Goal: Information Seeking & Learning: Find specific fact

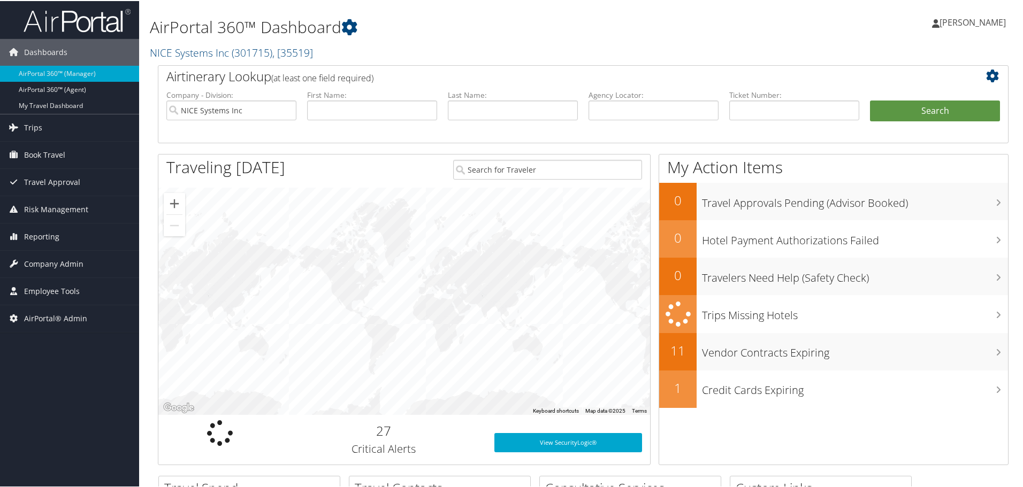
drag, startPoint x: 200, startPoint y: 51, endPoint x: 207, endPoint y: 60, distance: 11.4
click at [200, 51] on link "NICE Systems Inc ( 301715 ) , [ 35519 ]" at bounding box center [231, 51] width 163 height 14
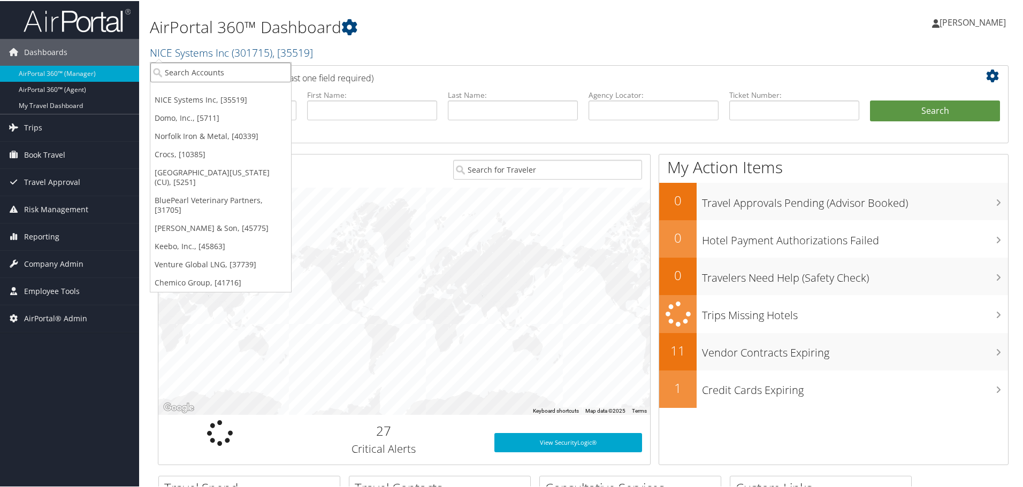
click at [215, 75] on input "search" at bounding box center [220, 72] width 141 height 20
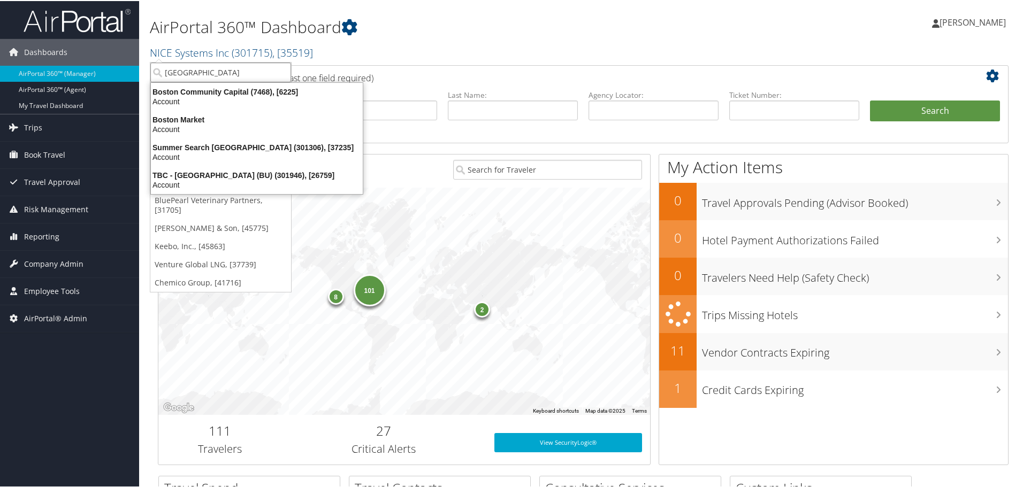
type input "boston u"
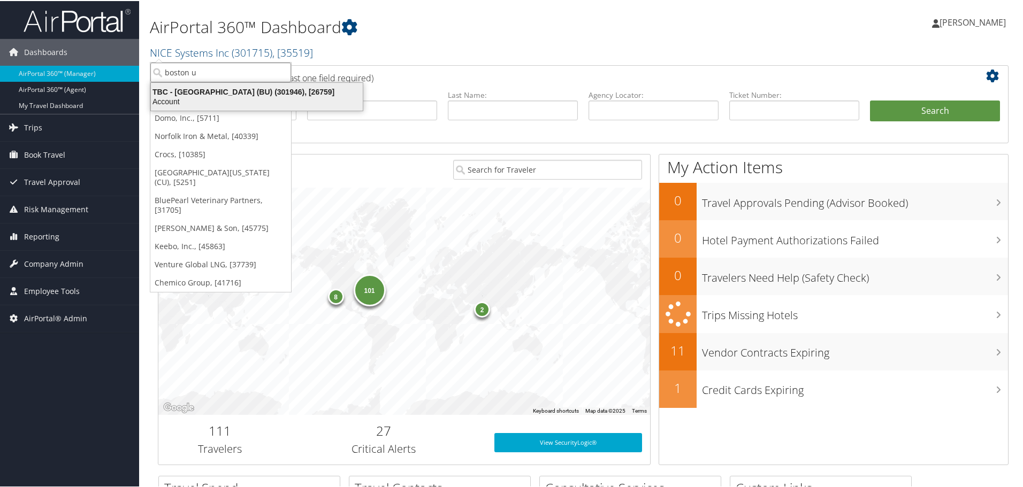
click at [225, 97] on div "Account" at bounding box center [256, 101] width 225 height 10
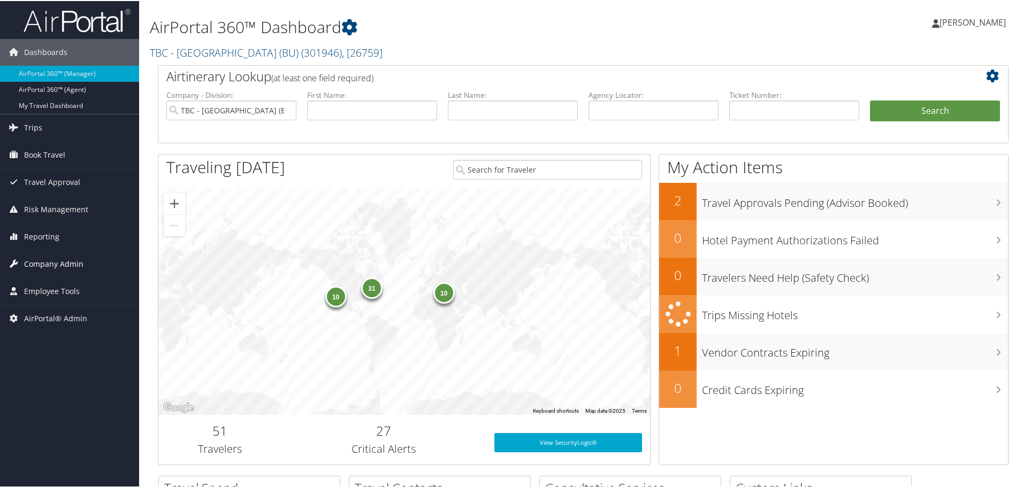
click at [66, 259] on span "Company Admin" at bounding box center [53, 263] width 59 height 27
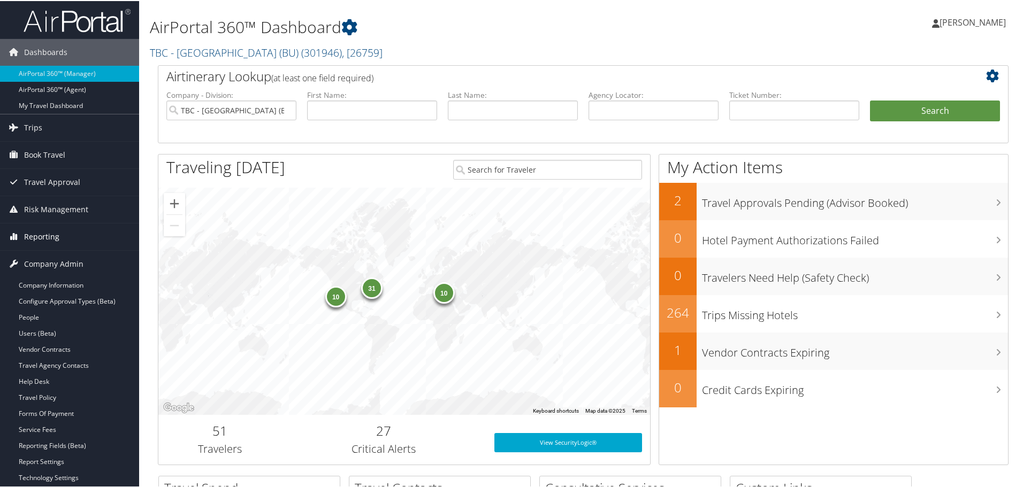
click at [44, 239] on span "Reporting" at bounding box center [41, 236] width 35 height 27
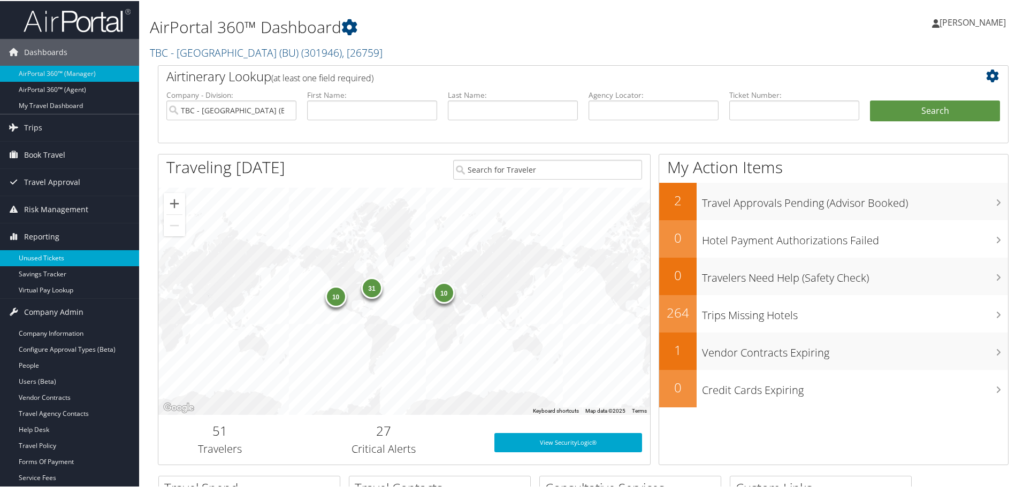
click at [45, 257] on link "Unused Tickets" at bounding box center [69, 257] width 139 height 16
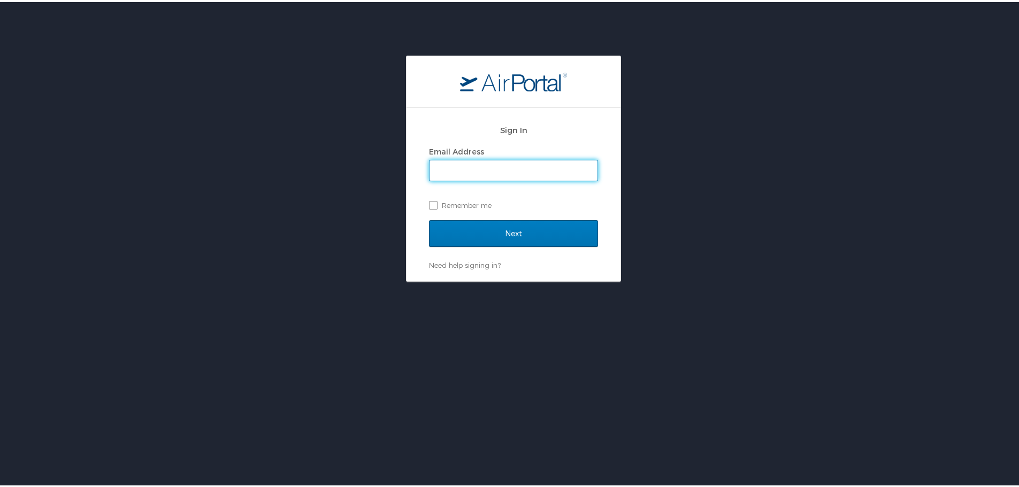
type input "jgriessel@hmhf.com"
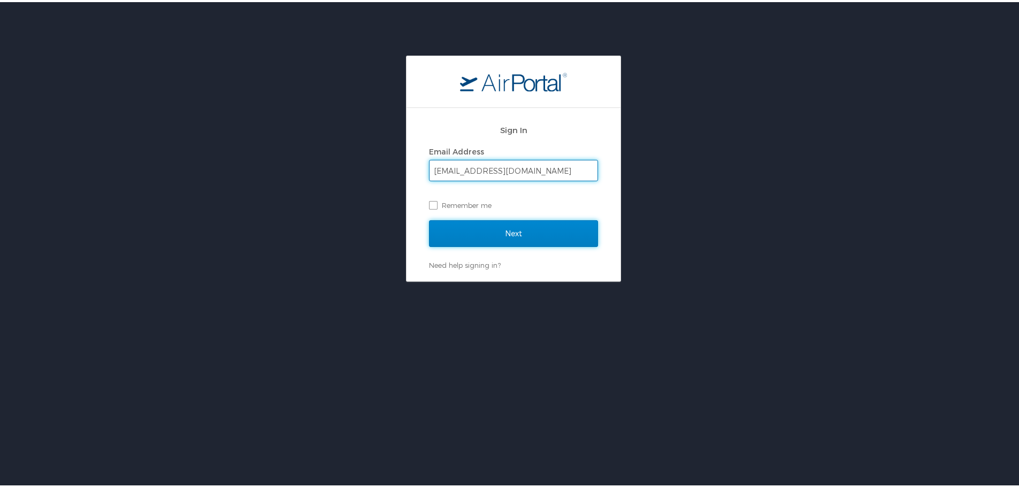
click at [512, 234] on input "Next" at bounding box center [513, 231] width 169 height 27
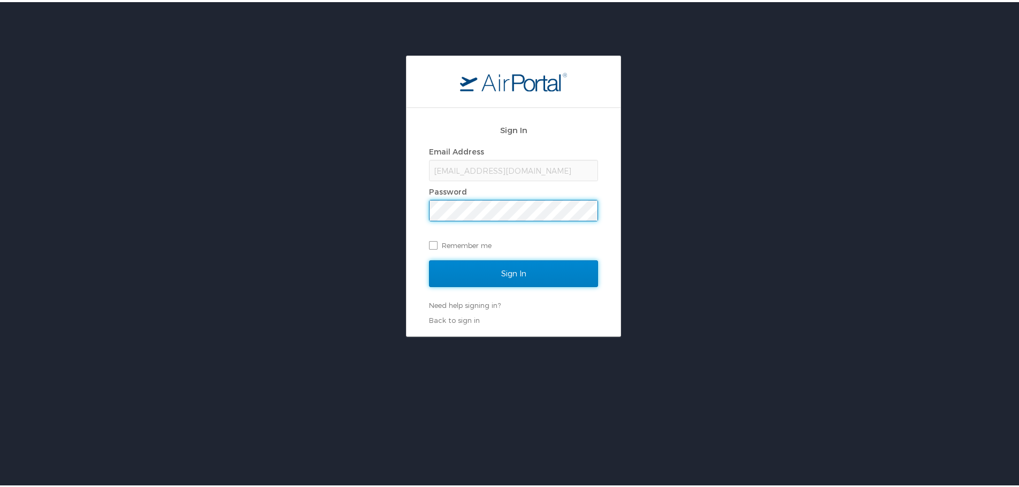
click at [514, 279] on input "Sign In" at bounding box center [513, 271] width 169 height 27
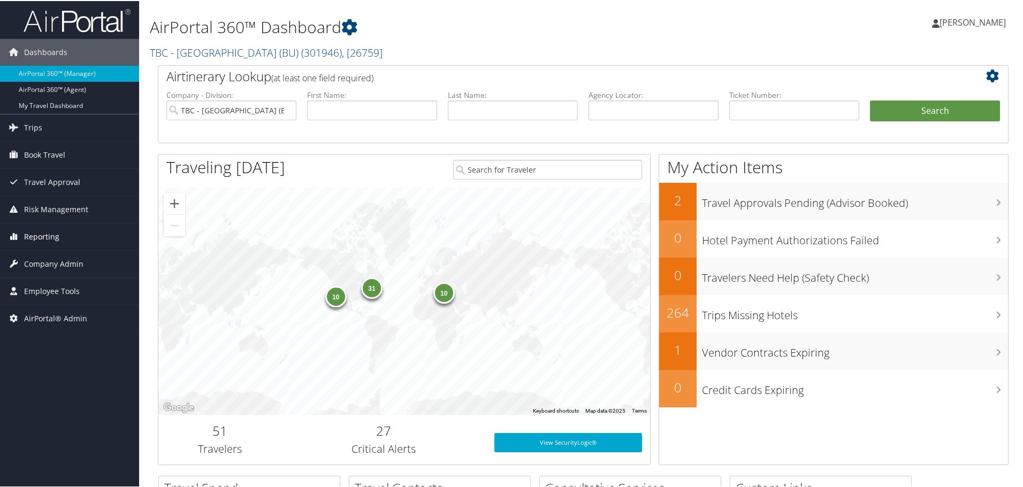
click at [50, 235] on span "Reporting" at bounding box center [41, 236] width 35 height 27
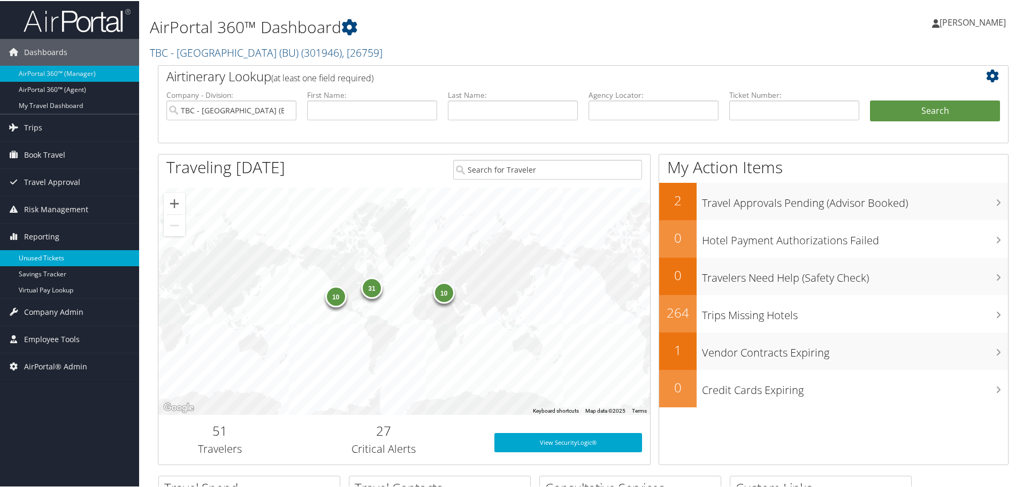
click at [50, 254] on link "Unused Tickets" at bounding box center [69, 257] width 139 height 16
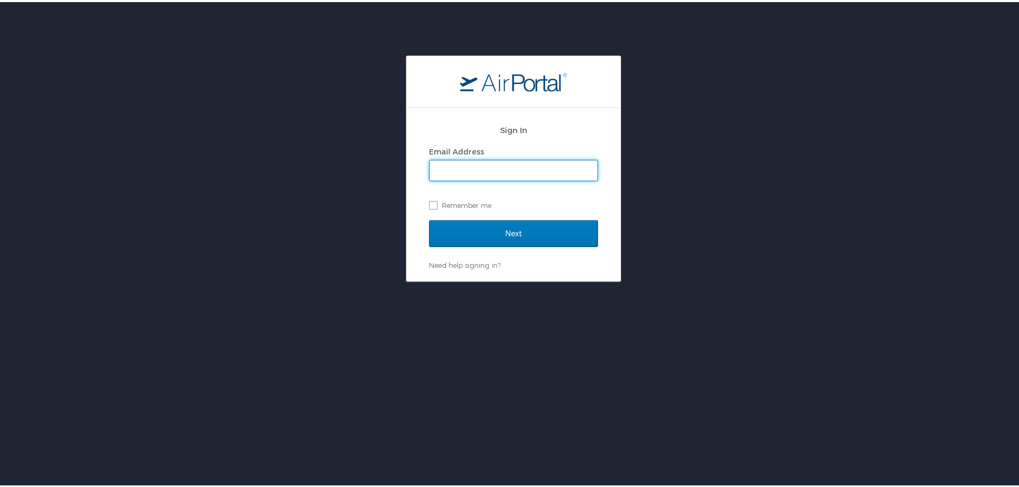
click at [447, 171] on input "Email Address" at bounding box center [514, 168] width 168 height 20
type input "jay.griessel@cbtravel.com"
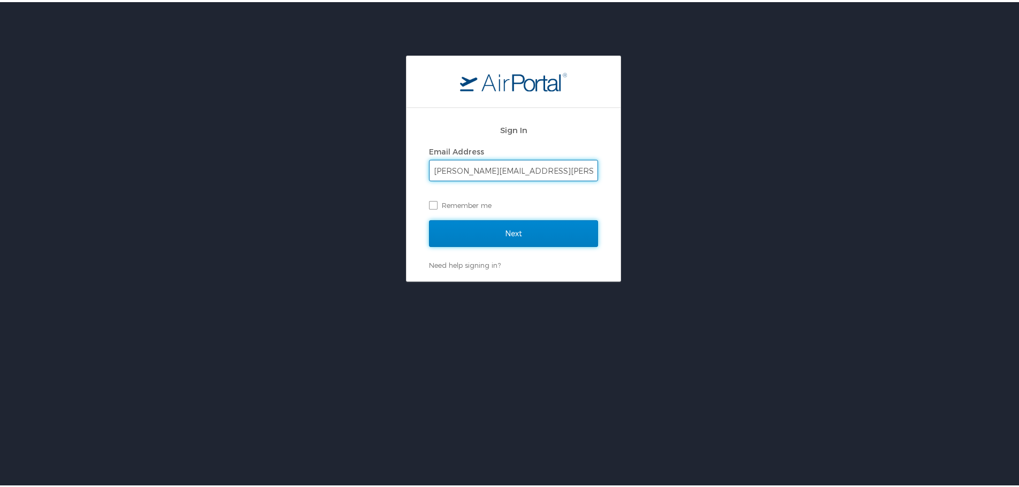
click at [515, 231] on input "Next" at bounding box center [513, 231] width 169 height 27
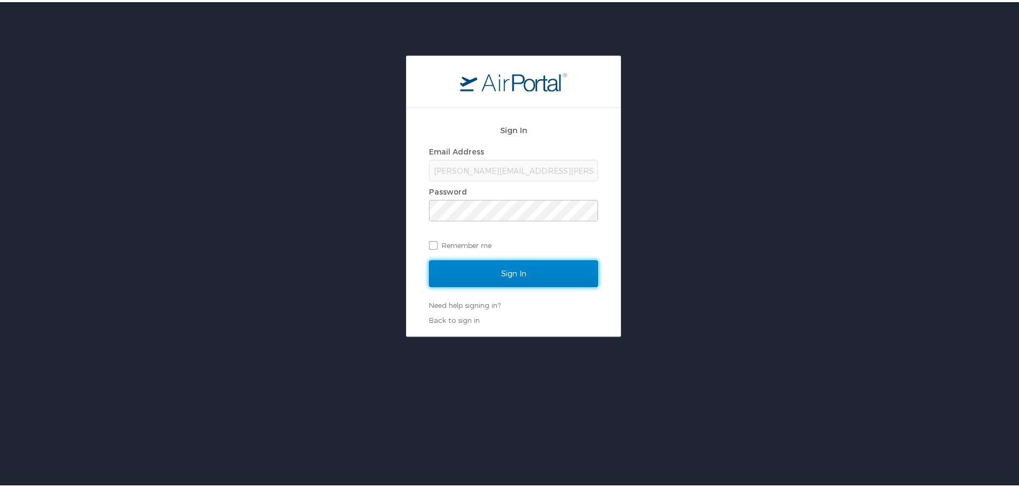
click at [507, 276] on input "Sign In" at bounding box center [513, 271] width 169 height 27
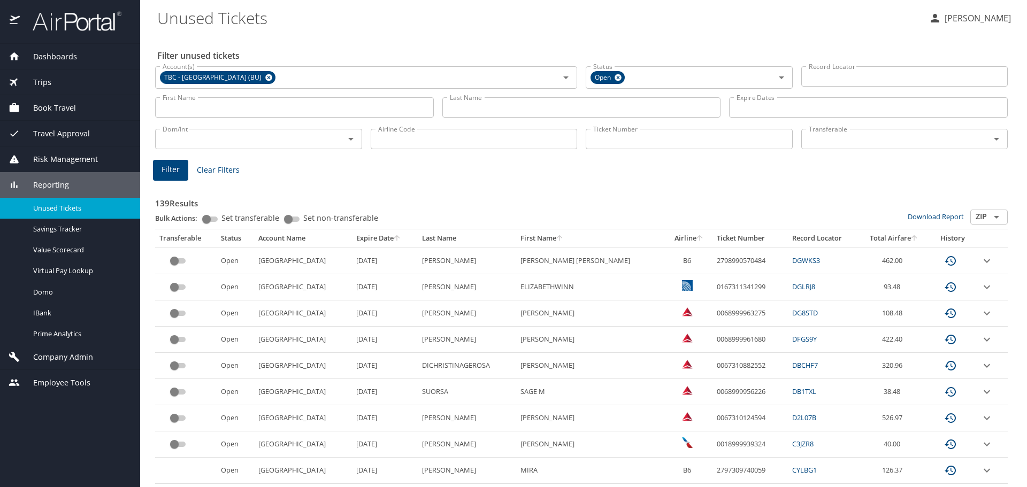
click at [476, 141] on input "Airline Code" at bounding box center [474, 139] width 207 height 20
type input "ua"
click at [175, 172] on span "Filter" at bounding box center [171, 169] width 18 height 13
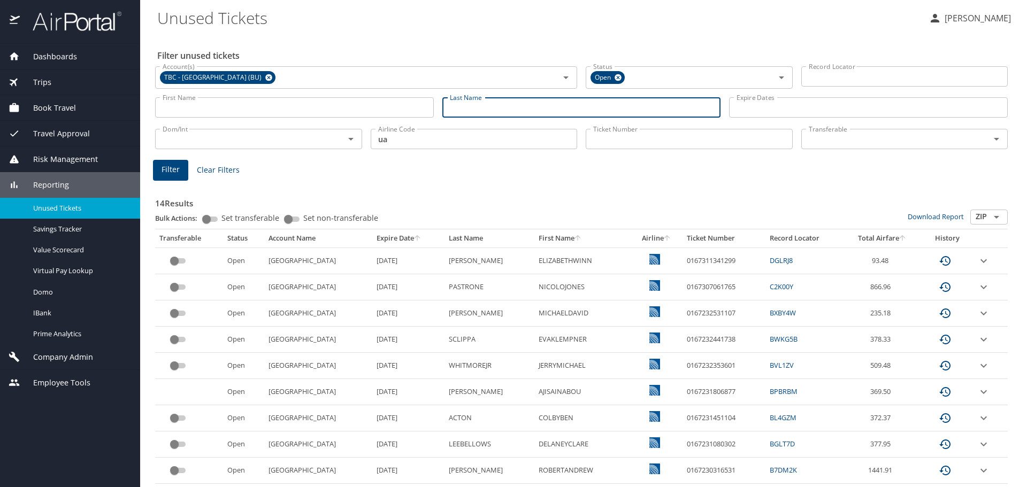
click at [569, 104] on input "Last Name" at bounding box center [581, 107] width 279 height 20
type input "debolt"
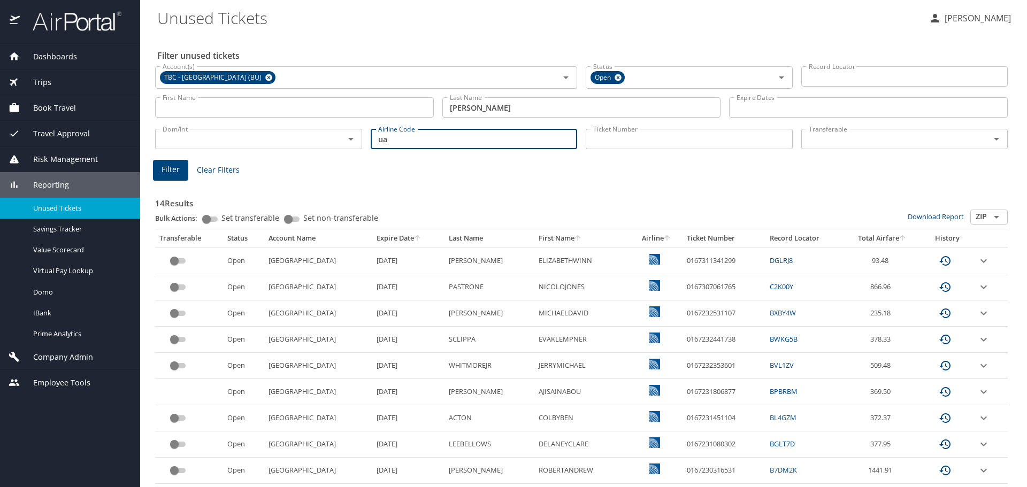
drag, startPoint x: 378, startPoint y: 137, endPoint x: 365, endPoint y: 137, distance: 12.8
click at [366, 137] on div "Airline Code ua Airline Code" at bounding box center [474, 137] width 216 height 35
type input "a"
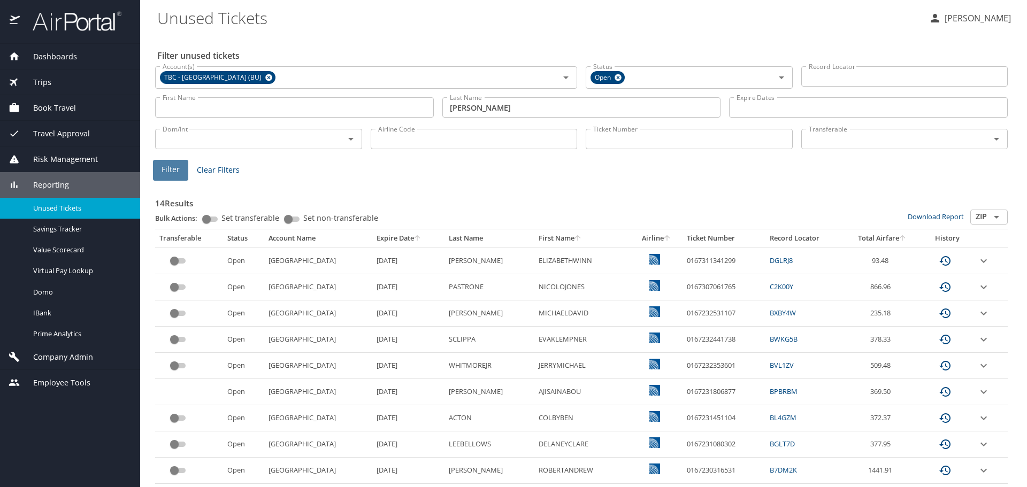
click at [176, 165] on span "Filter" at bounding box center [171, 169] width 18 height 13
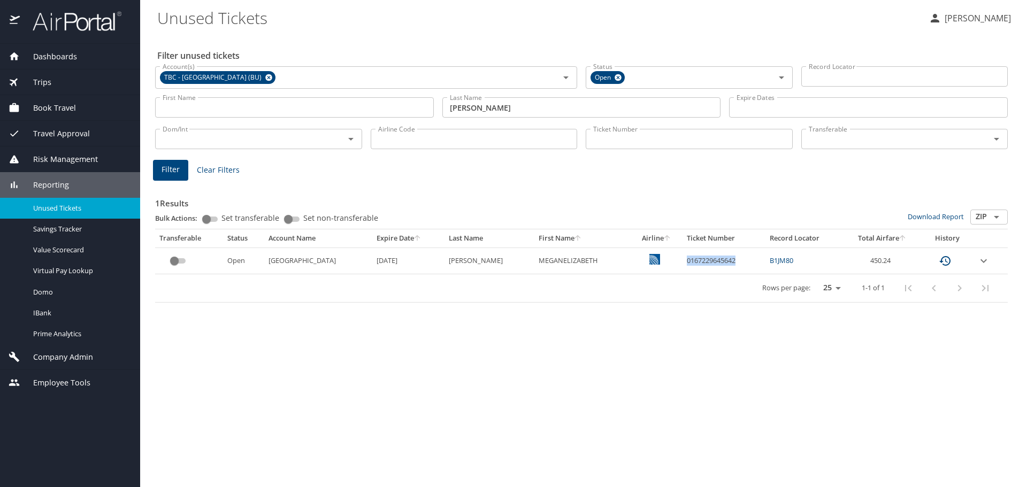
drag, startPoint x: 667, startPoint y: 261, endPoint x: 702, endPoint y: 261, distance: 35.3
click at [718, 263] on td "0167229645642" at bounding box center [724, 261] width 83 height 26
copy td "0167229645642"
click at [980, 258] on icon "expand row" at bounding box center [983, 261] width 13 height 13
